Goal: Ask a question

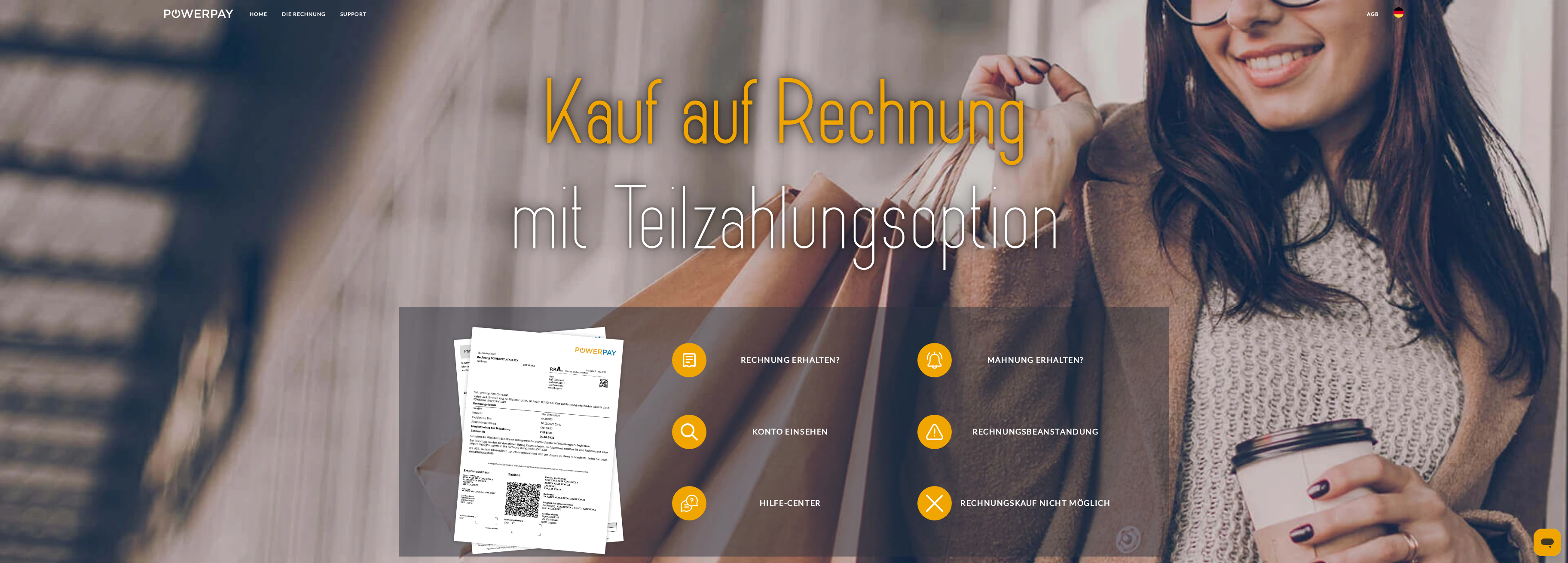
click at [1542, 537] on icon "Messaging-Fenster öffnen" at bounding box center [1547, 541] width 15 height 15
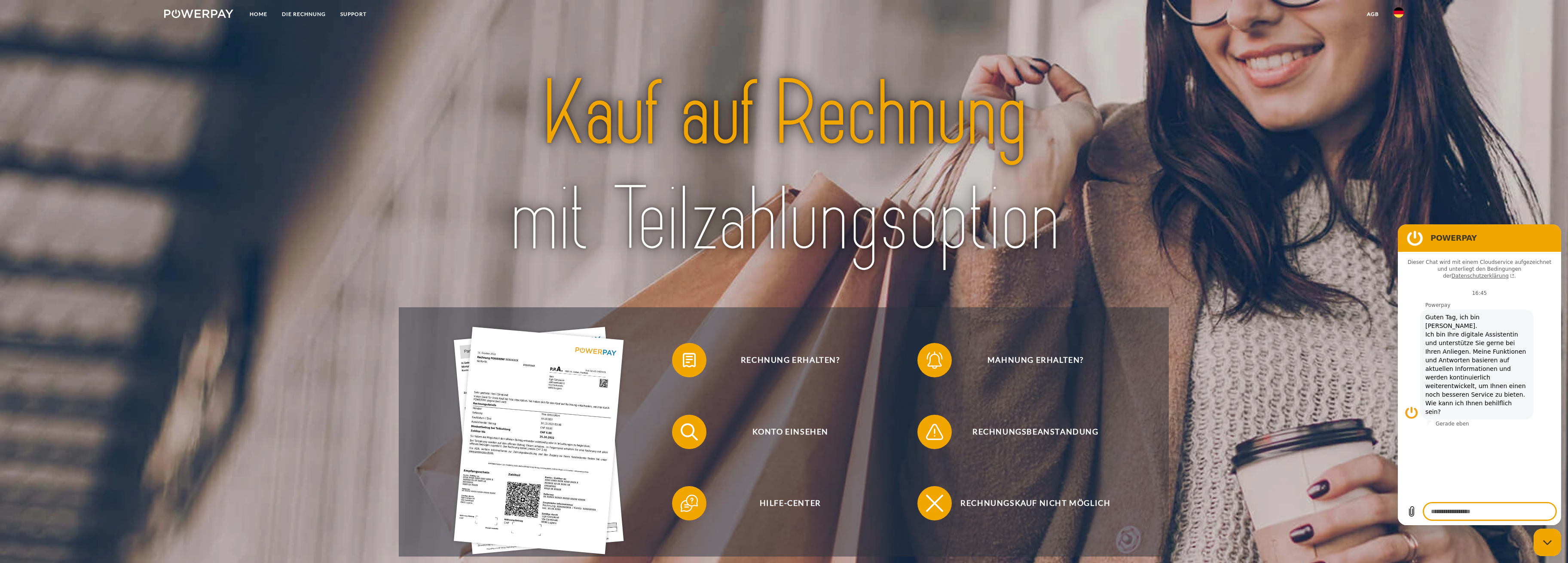
type textarea "*"
